Goal: Information Seeking & Learning: Learn about a topic

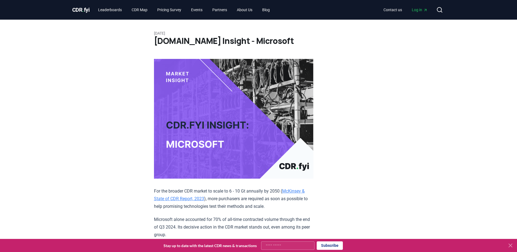
click at [183, 44] on h1 "CDR.fyi Insight - Microsoft" at bounding box center [258, 41] width 209 height 10
click at [100, 11] on link "Leaderboards" at bounding box center [110, 10] width 32 height 10
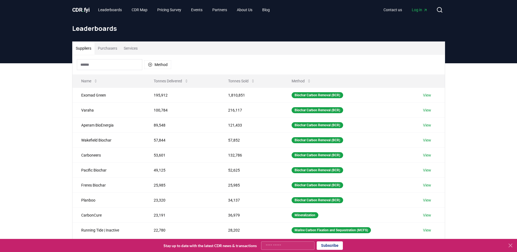
click at [114, 49] on button "Purchasers" at bounding box center [108, 48] width 26 height 13
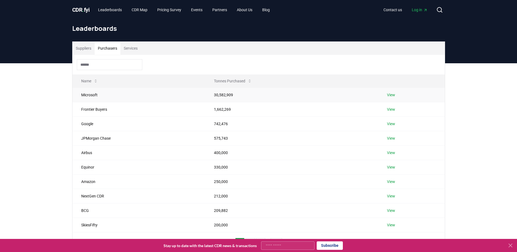
click at [395, 94] on td "View" at bounding box center [411, 94] width 66 height 14
click at [390, 93] on link "View" at bounding box center [391, 94] width 8 height 5
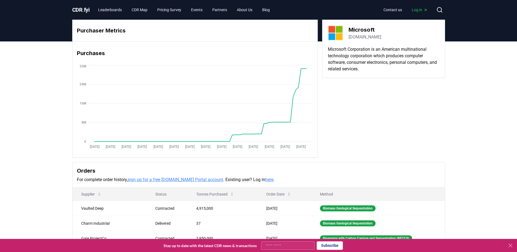
click at [99, 32] on h3 "Purchaser Metrics" at bounding box center [195, 30] width 236 height 8
click at [347, 61] on p "Microsoft Corporation is an American multinational technology corporation which…" at bounding box center [383, 59] width 111 height 26
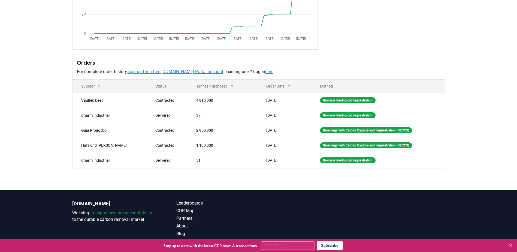
scroll to position [98, 0]
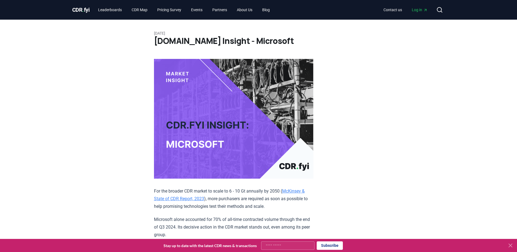
drag, startPoint x: 0, startPoint y: 0, endPoint x: 75, endPoint y: 122, distance: 143.5
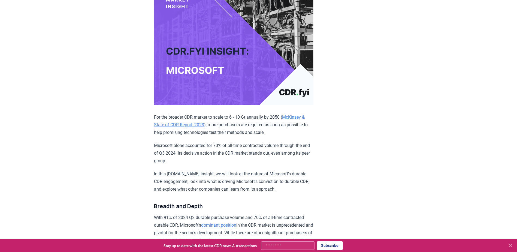
scroll to position [82, 0]
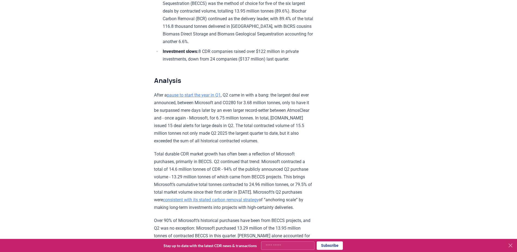
scroll to position [327, 0]
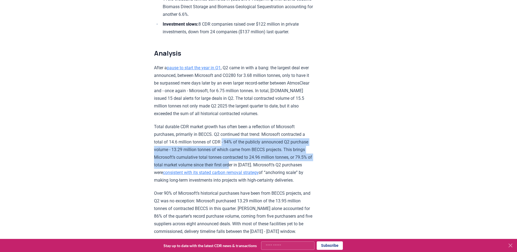
drag, startPoint x: 223, startPoint y: 142, endPoint x: 272, endPoint y: 162, distance: 52.9
click at [272, 161] on p "Total durable CDR market growth has often been a reflection of Microsoft purcha…" at bounding box center [233, 153] width 159 height 61
click at [211, 163] on p "Total durable CDR market growth has often been a reflection of Microsoft purcha…" at bounding box center [233, 153] width 159 height 61
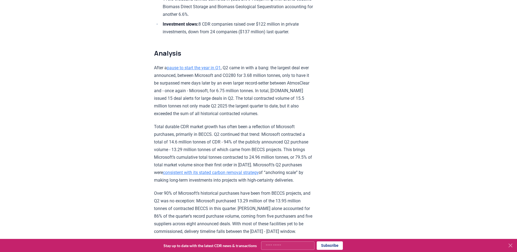
drag, startPoint x: 153, startPoint y: 155, endPoint x: 251, endPoint y: 185, distance: 102.1
click at [194, 161] on p "Total durable CDR market growth has often been a reflection of Microsoft purcha…" at bounding box center [233, 153] width 159 height 61
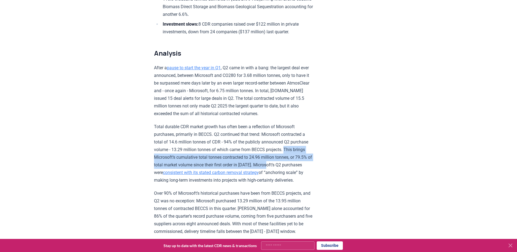
drag, startPoint x: 155, startPoint y: 156, endPoint x: 165, endPoint y: 170, distance: 16.9
click at [165, 170] on p "Total durable CDR market growth has often been a reflection of Microsoft purcha…" at bounding box center [233, 153] width 159 height 61
copy p "This brings Microsoft’s cumulative total tonnes contracted to 24.96 million ton…"
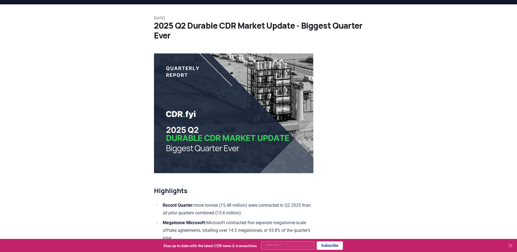
scroll to position [0, 0]
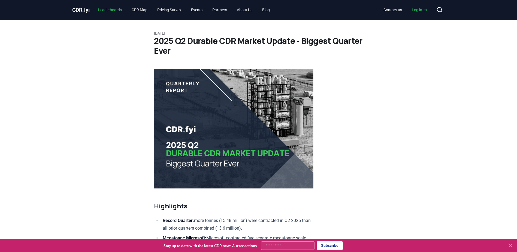
click at [111, 13] on link "Leaderboards" at bounding box center [110, 10] width 32 height 10
click at [123, 11] on link "Leaderboards" at bounding box center [110, 10] width 32 height 10
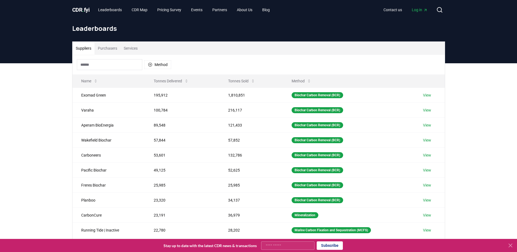
click at [108, 52] on button "Purchasers" at bounding box center [108, 48] width 26 height 13
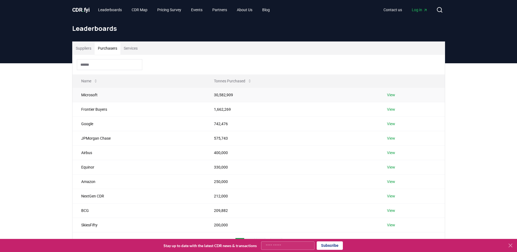
click at [392, 94] on link "View" at bounding box center [391, 94] width 8 height 5
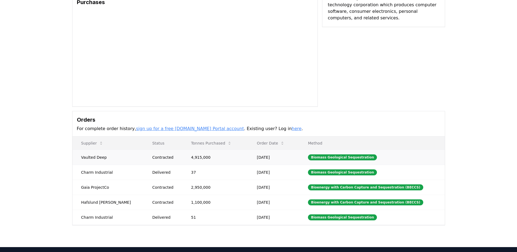
scroll to position [82, 0]
